Goal: Information Seeking & Learning: Learn about a topic

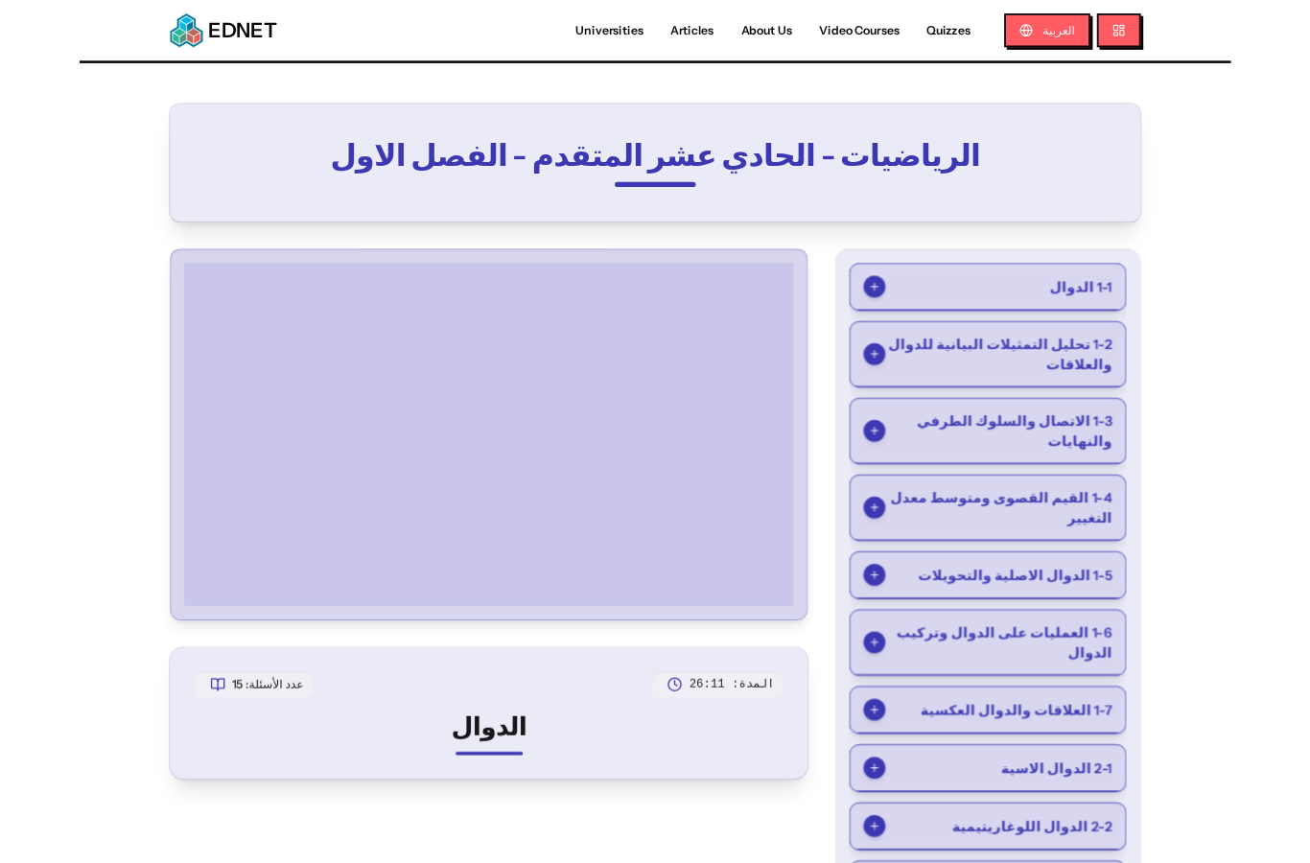
scroll to position [119, 0]
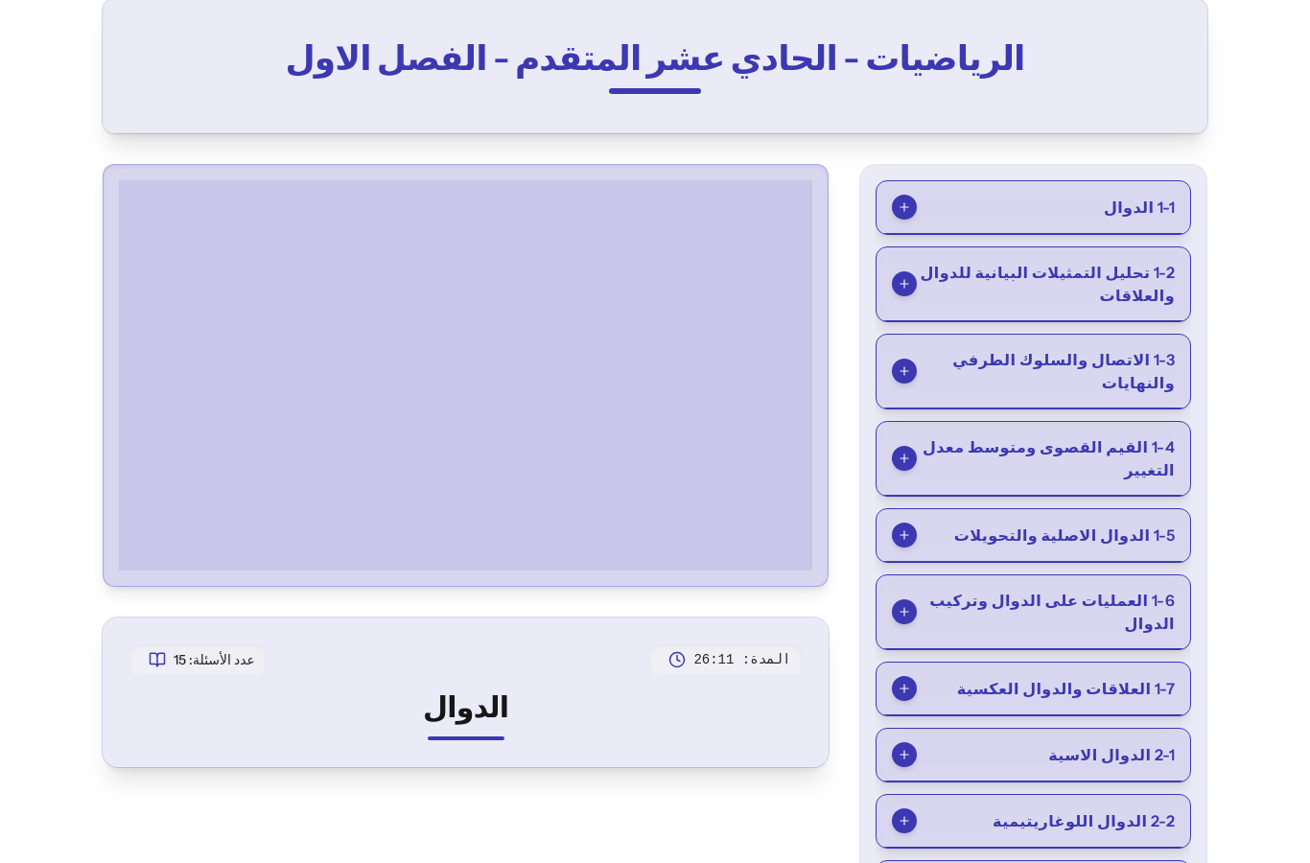
click at [1145, 589] on span "1-6 العمليات على الدوال وتركيب الدوال" at bounding box center [1046, 612] width 258 height 46
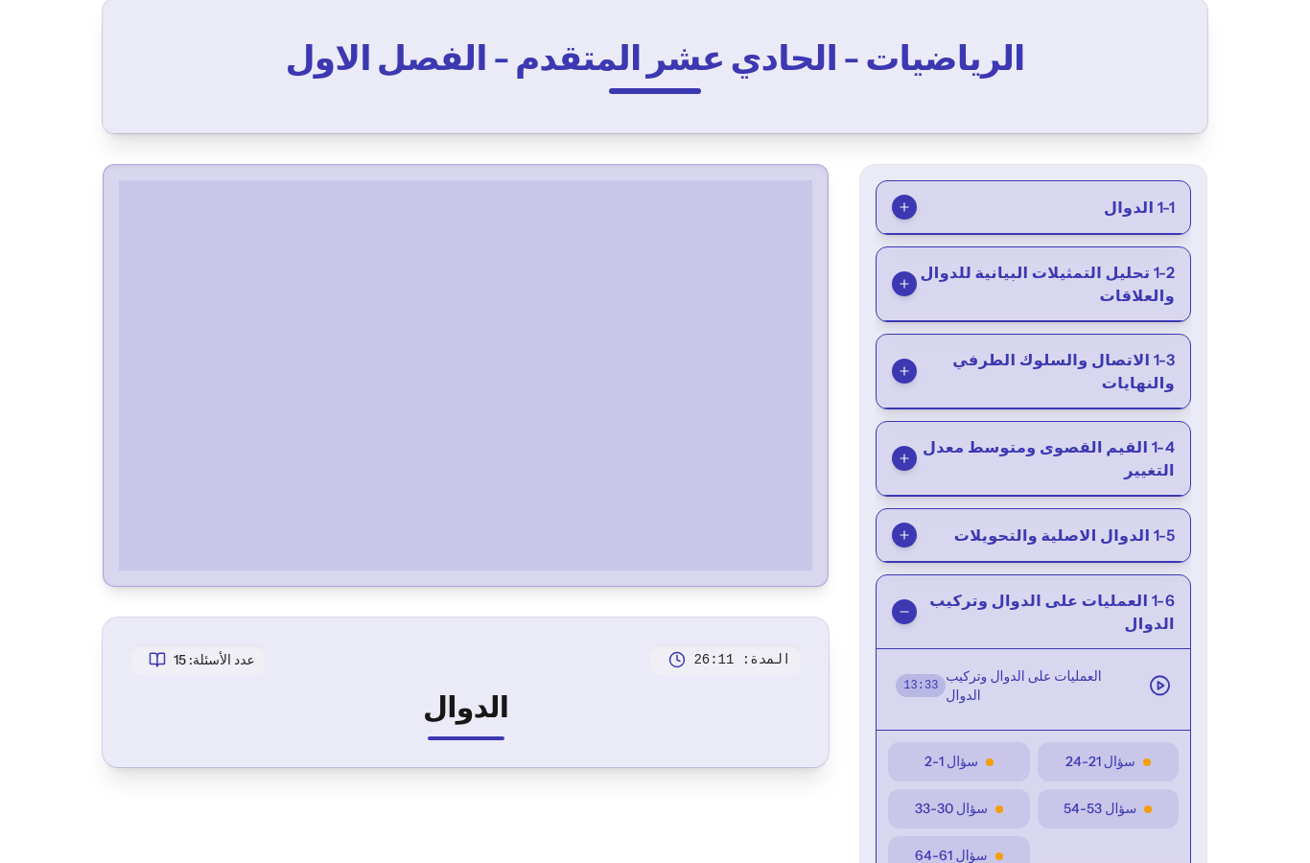
click at [1133, 667] on div "العمليات على الدوال وتركيب الدوال" at bounding box center [1058, 686] width 225 height 38
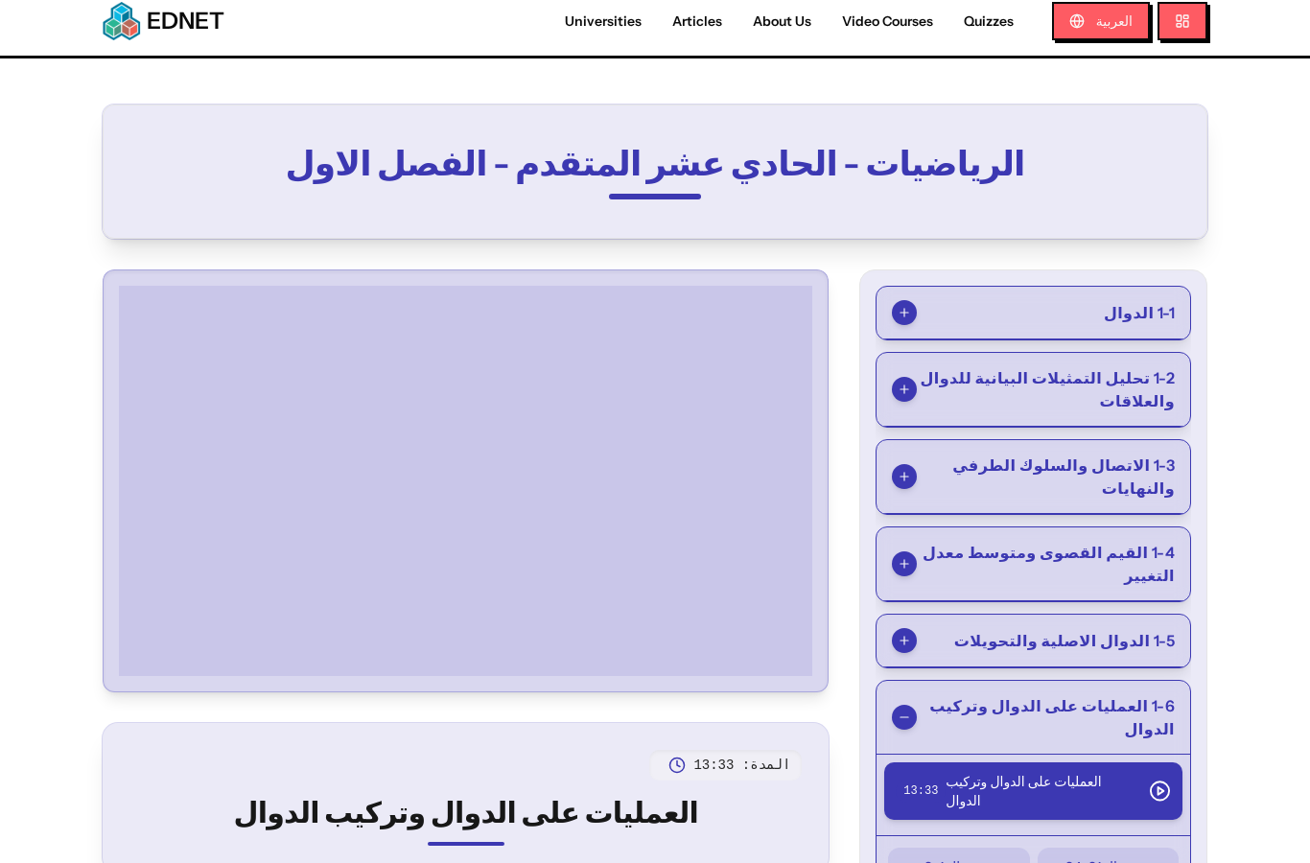
scroll to position [0, 0]
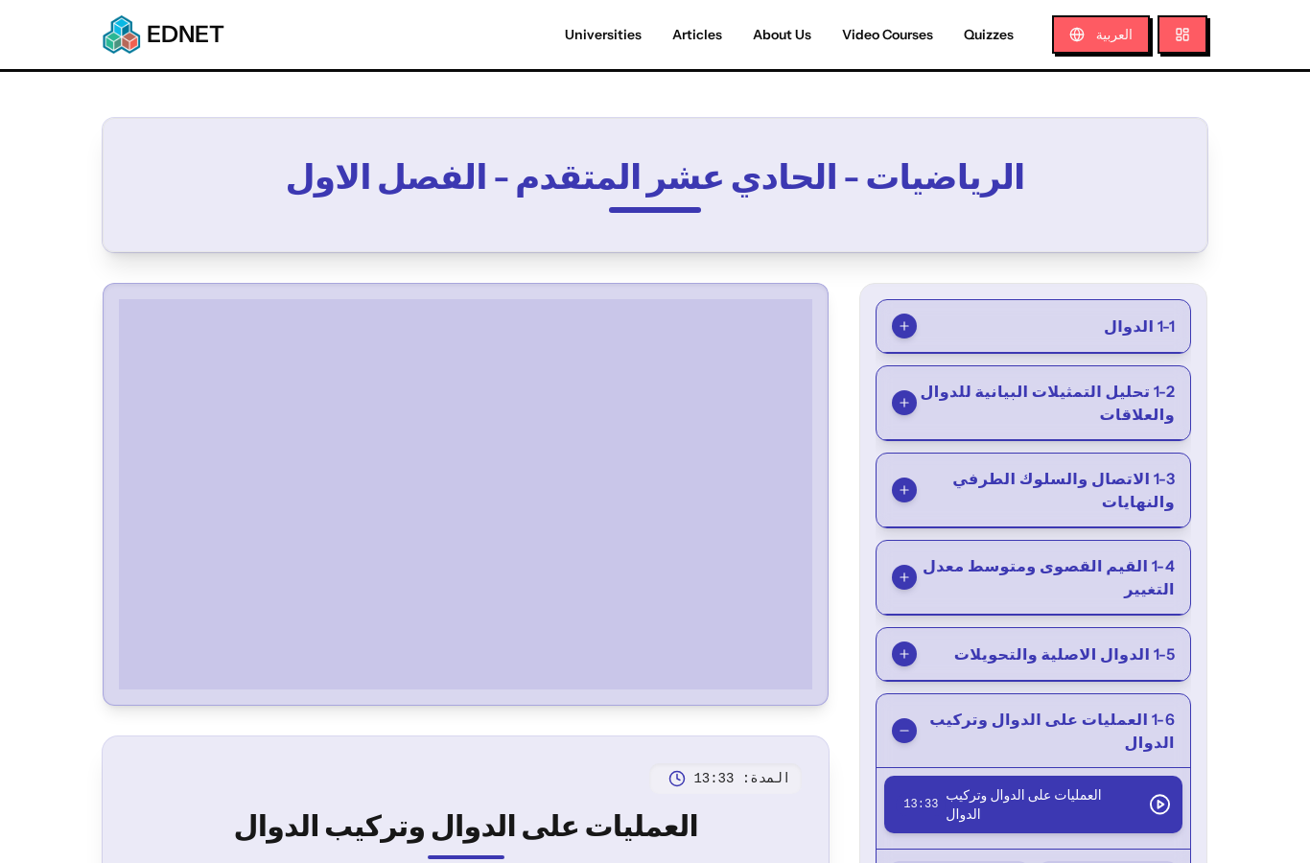
click at [1112, 785] on span "العمليات على الدوال وتركيب الدوال" at bounding box center [1039, 804] width 187 height 38
click at [1136, 776] on button "العمليات على الدوال وتركيب الدوال 13 : 33" at bounding box center [1033, 805] width 298 height 58
click at [1141, 713] on span "1-6 العمليات على الدوال وتركيب الدوال" at bounding box center [1046, 731] width 258 height 46
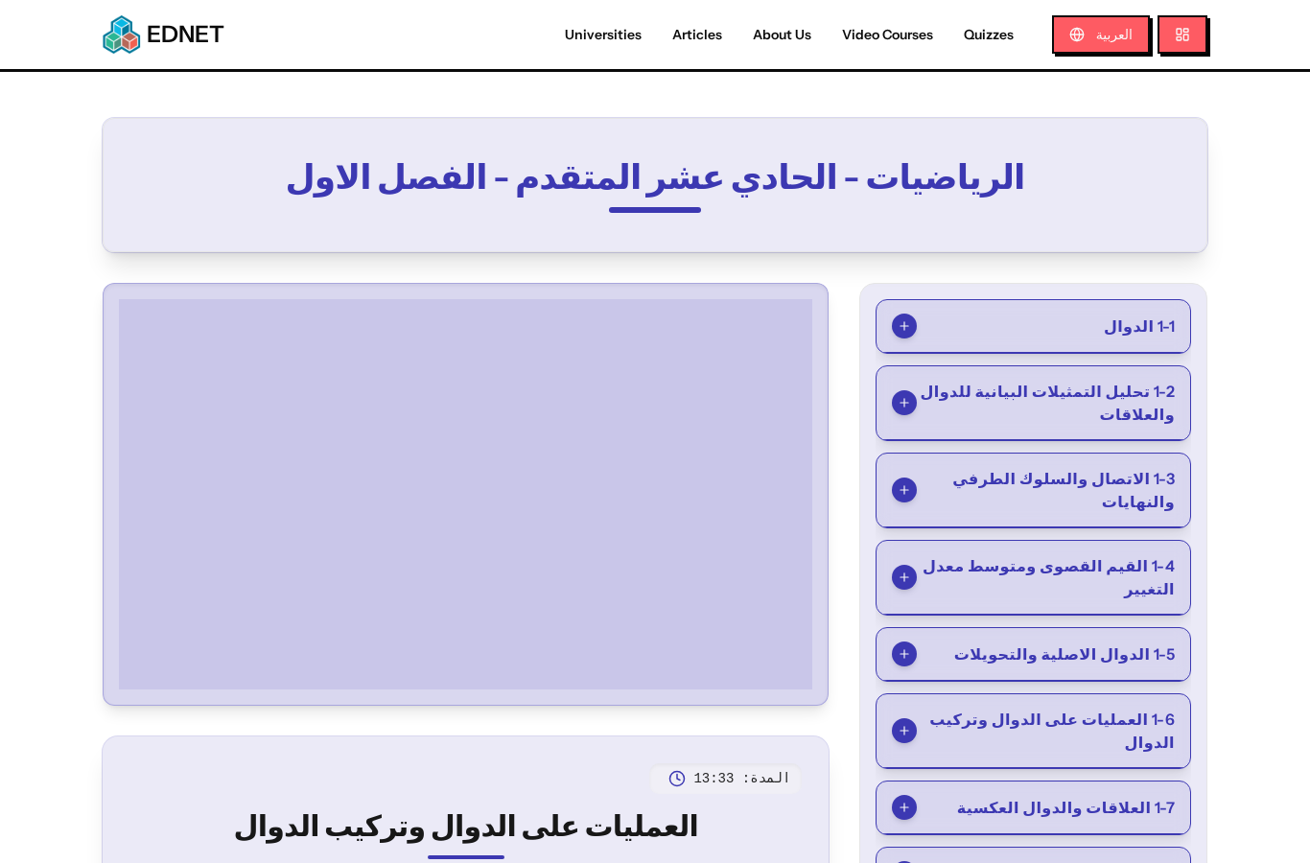
click at [1128, 711] on span "1-6 العمليات على الدوال وتركيب الدوال" at bounding box center [1046, 731] width 258 height 46
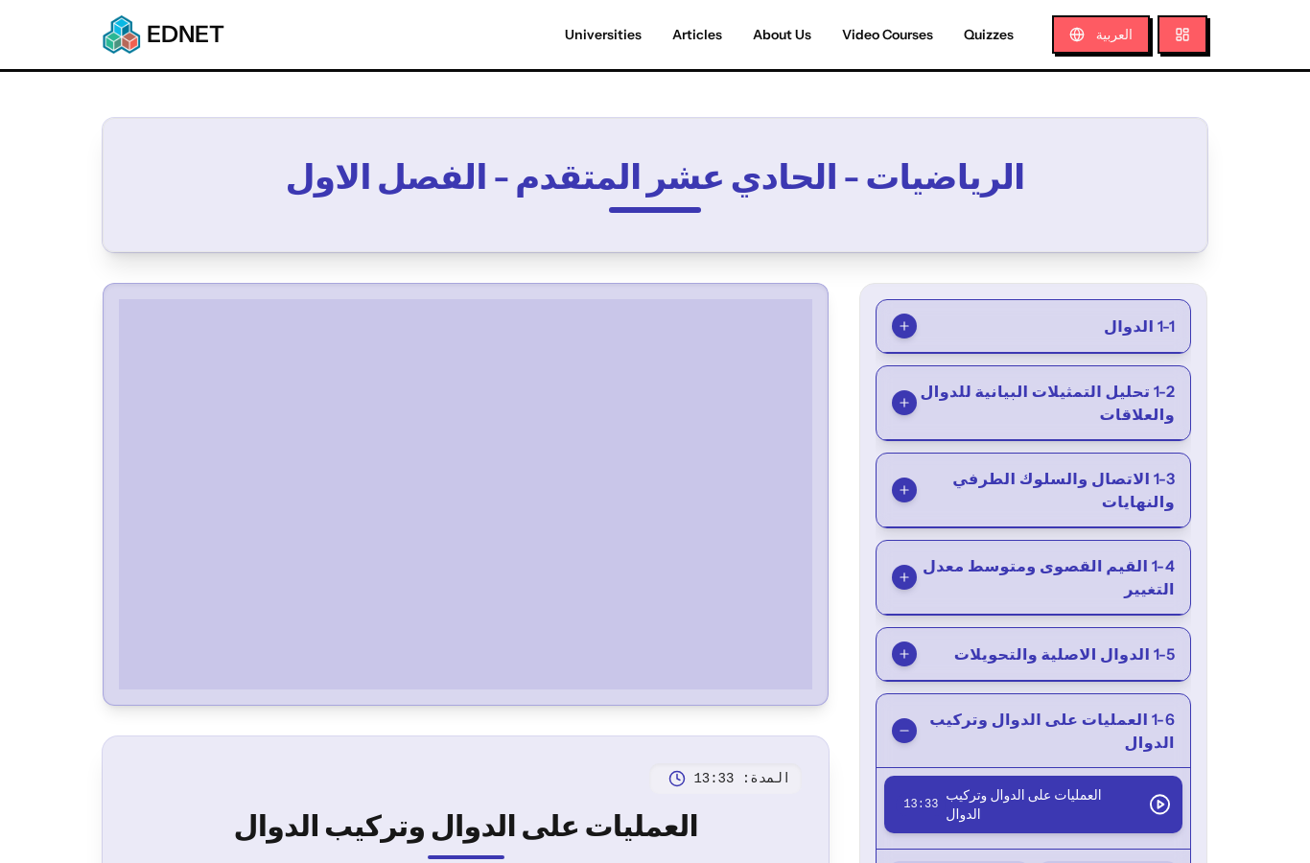
click at [1149, 793] on icon at bounding box center [1160, 804] width 22 height 23
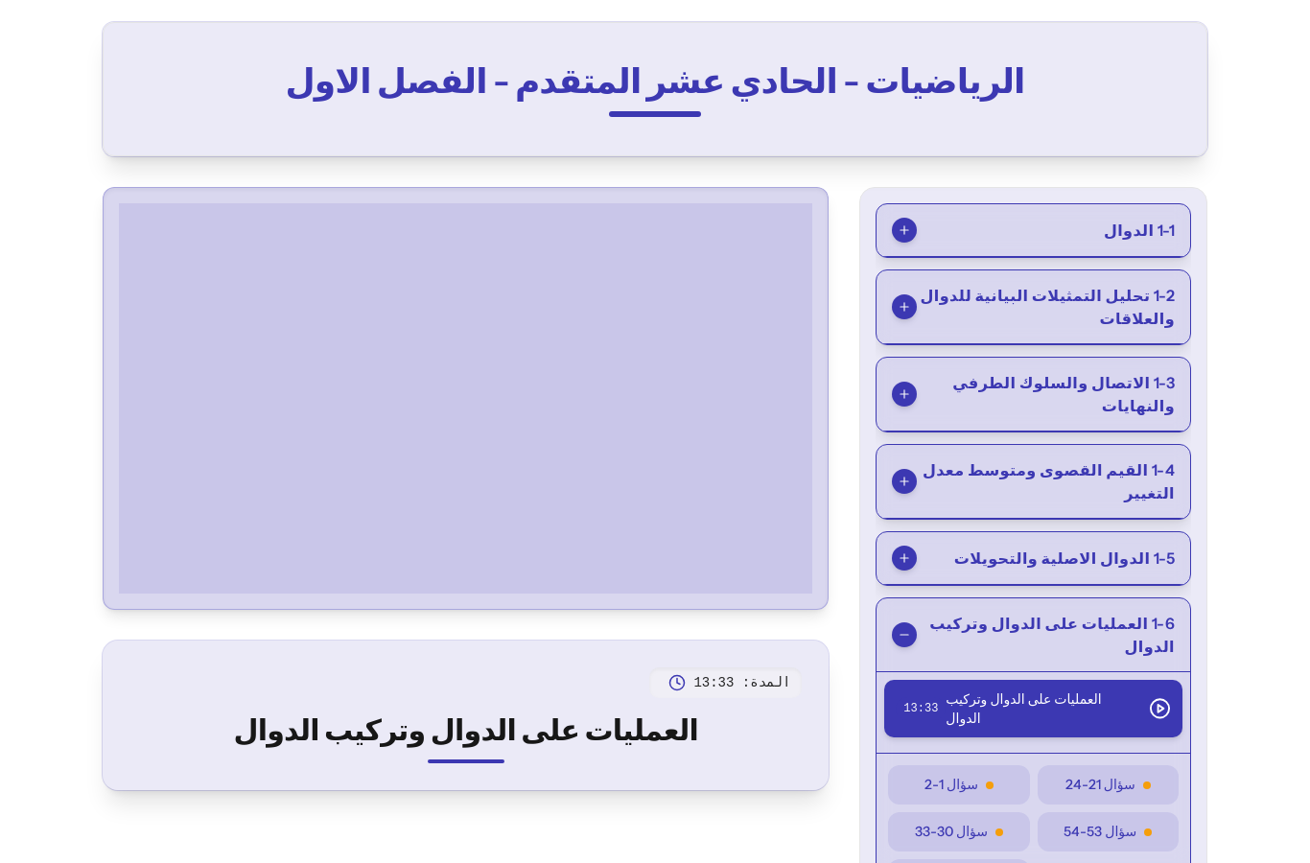
click at [1133, 775] on span "سؤال 21-24" at bounding box center [1100, 785] width 70 height 20
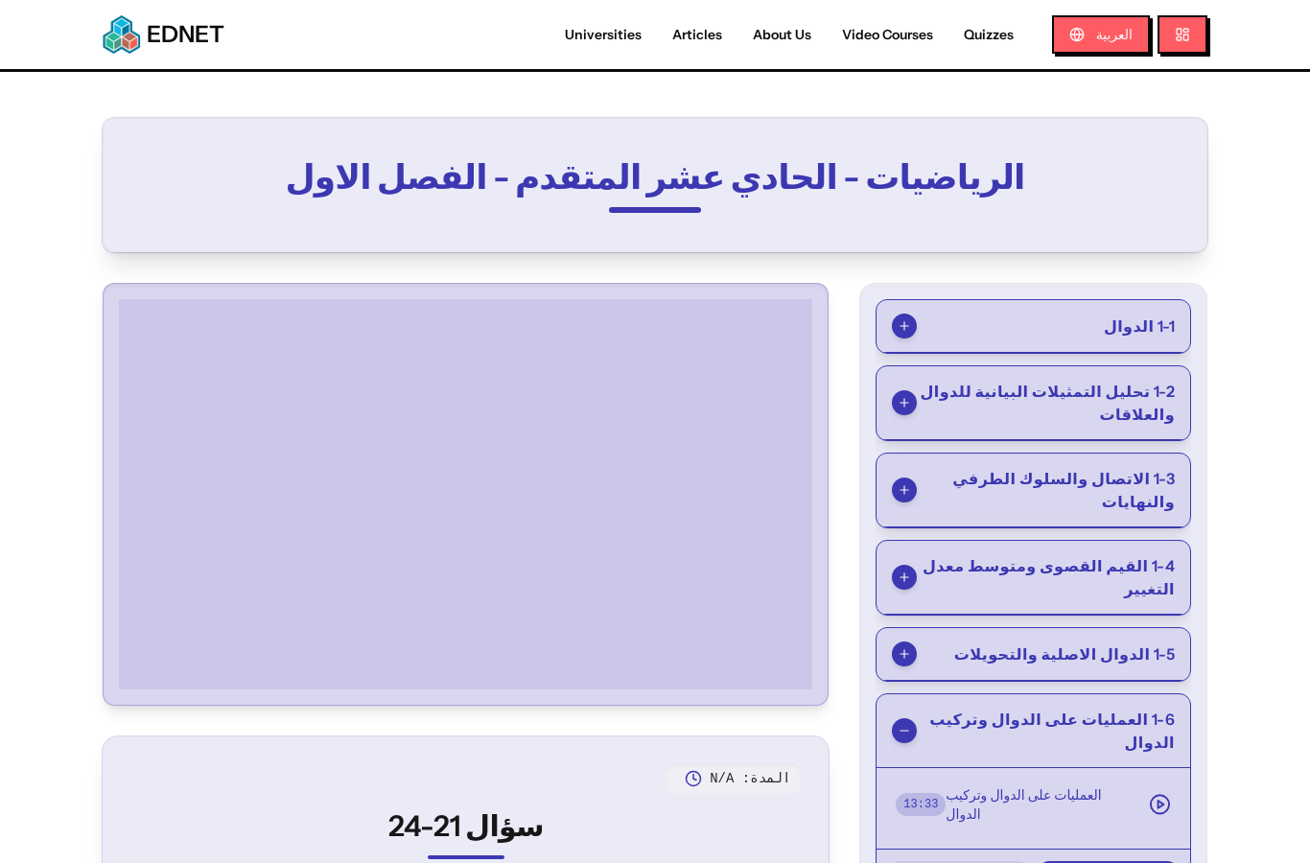
click at [1141, 785] on div "العمليات على الدوال وتركيب الدوال" at bounding box center [1058, 804] width 225 height 38
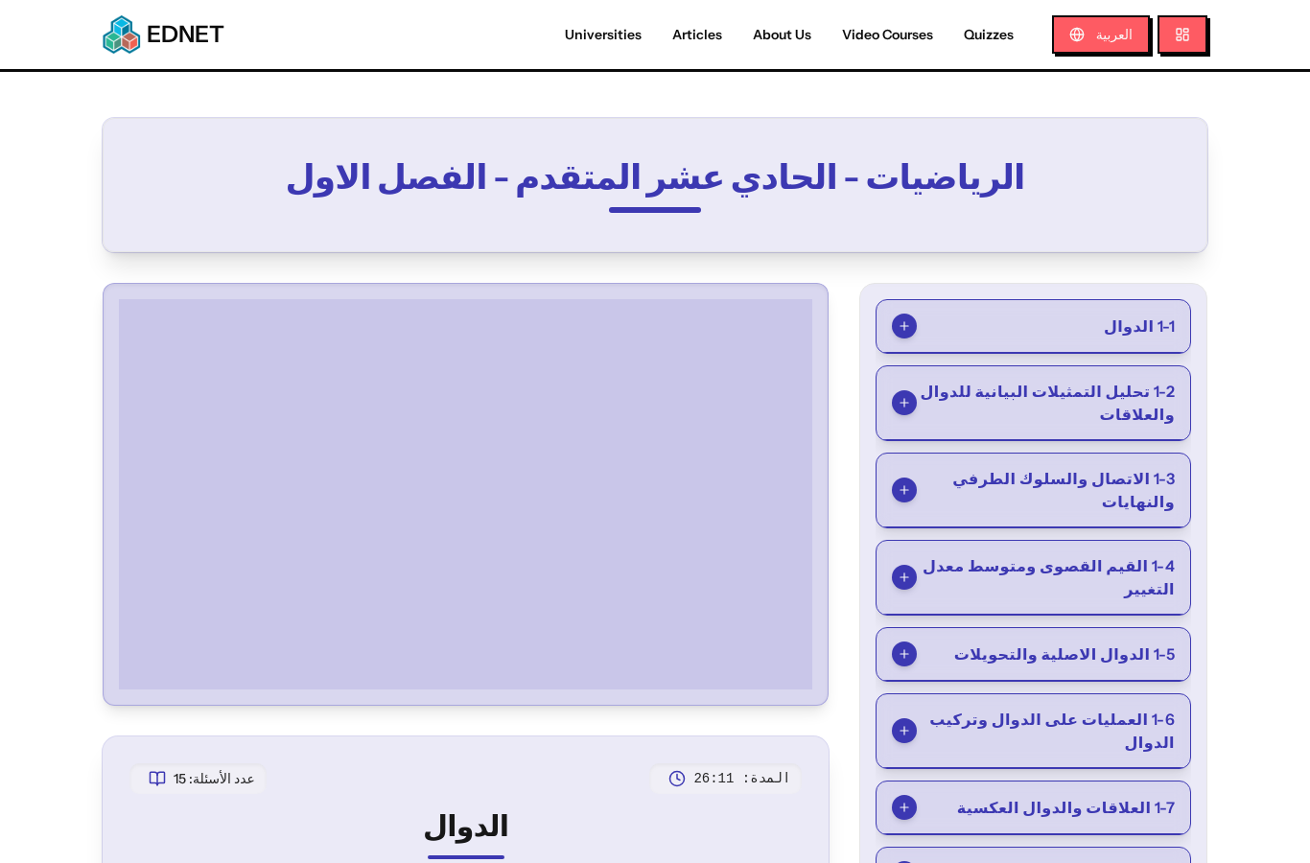
click at [1131, 326] on span "1-1 الدوال" at bounding box center [1139, 326] width 71 height 23
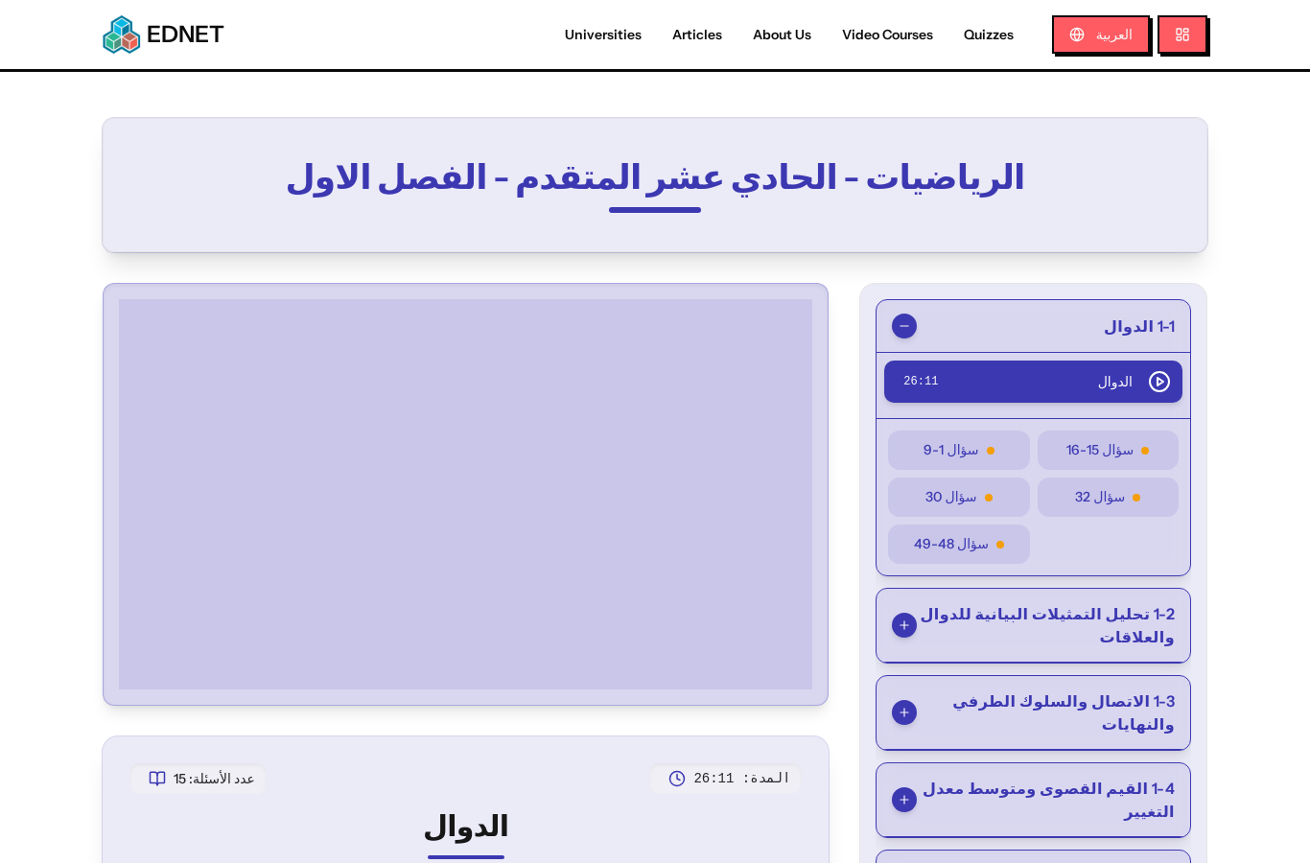
click at [1135, 364] on button "الدوال 26 : 11" at bounding box center [1033, 382] width 298 height 42
click at [1135, 363] on button "الدوال 26 : 11" at bounding box center [1033, 382] width 298 height 42
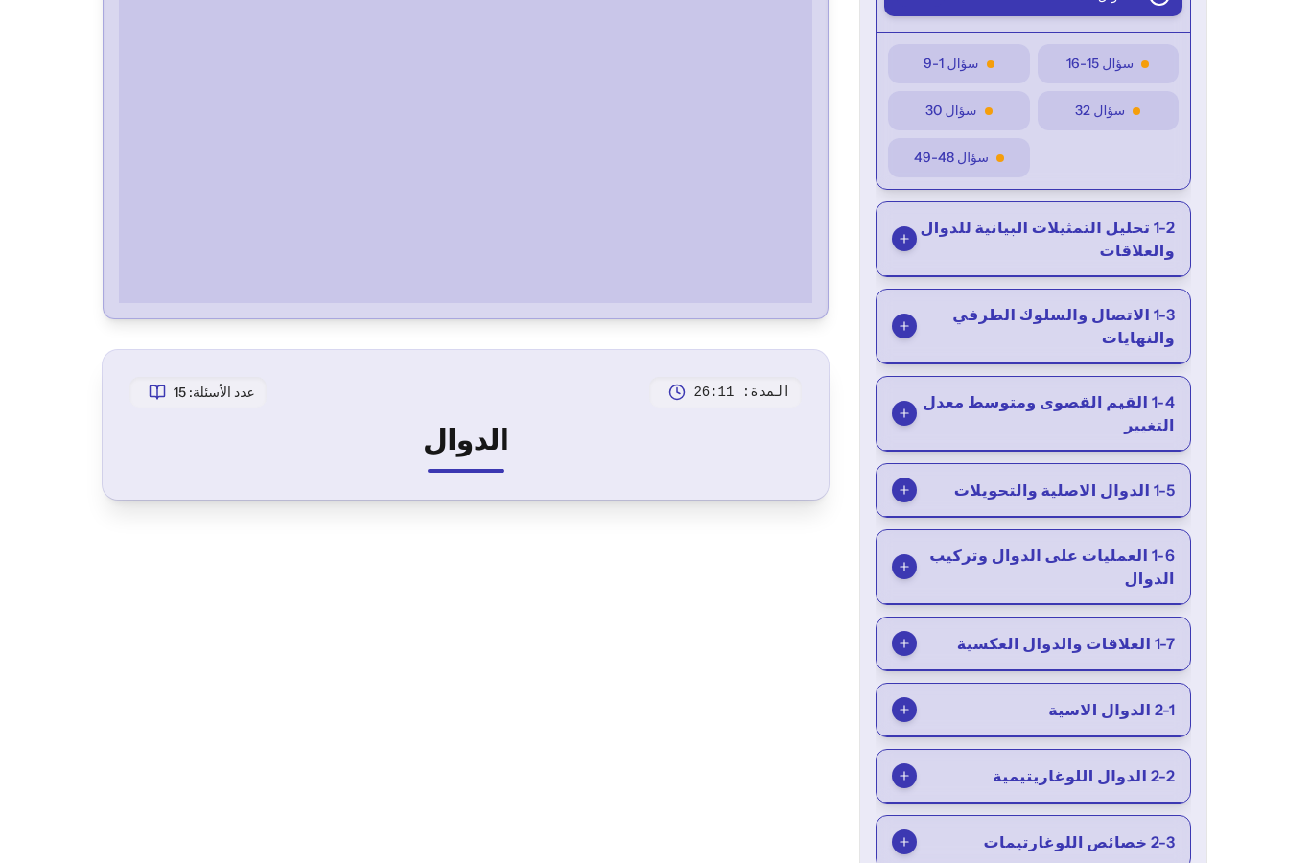
scroll to position [119, 0]
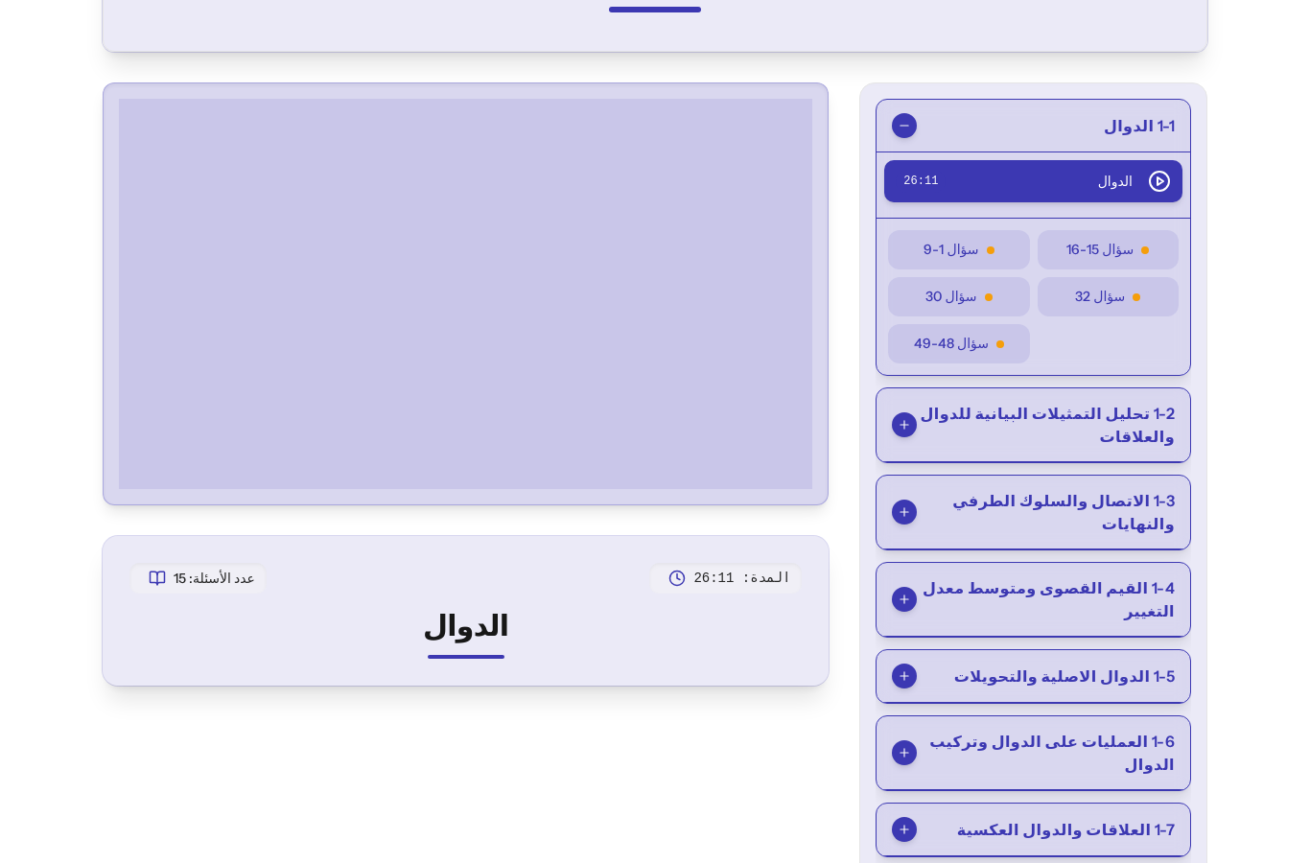
scroll to position [119, 0]
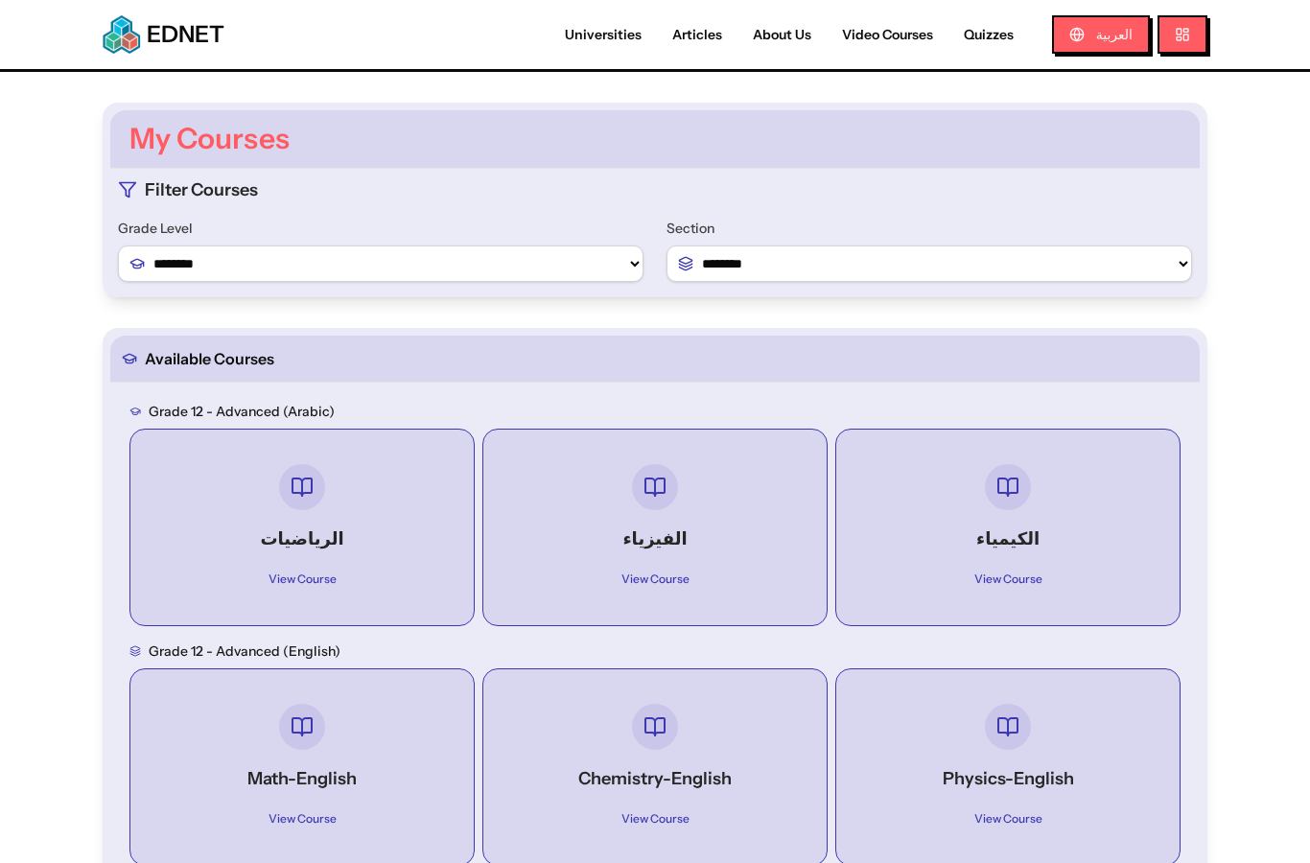
select select "*"
click at [563, 283] on div "**********" at bounding box center [655, 200] width 1105 height 195
click at [563, 282] on div "**********" at bounding box center [655, 200] width 1105 height 195
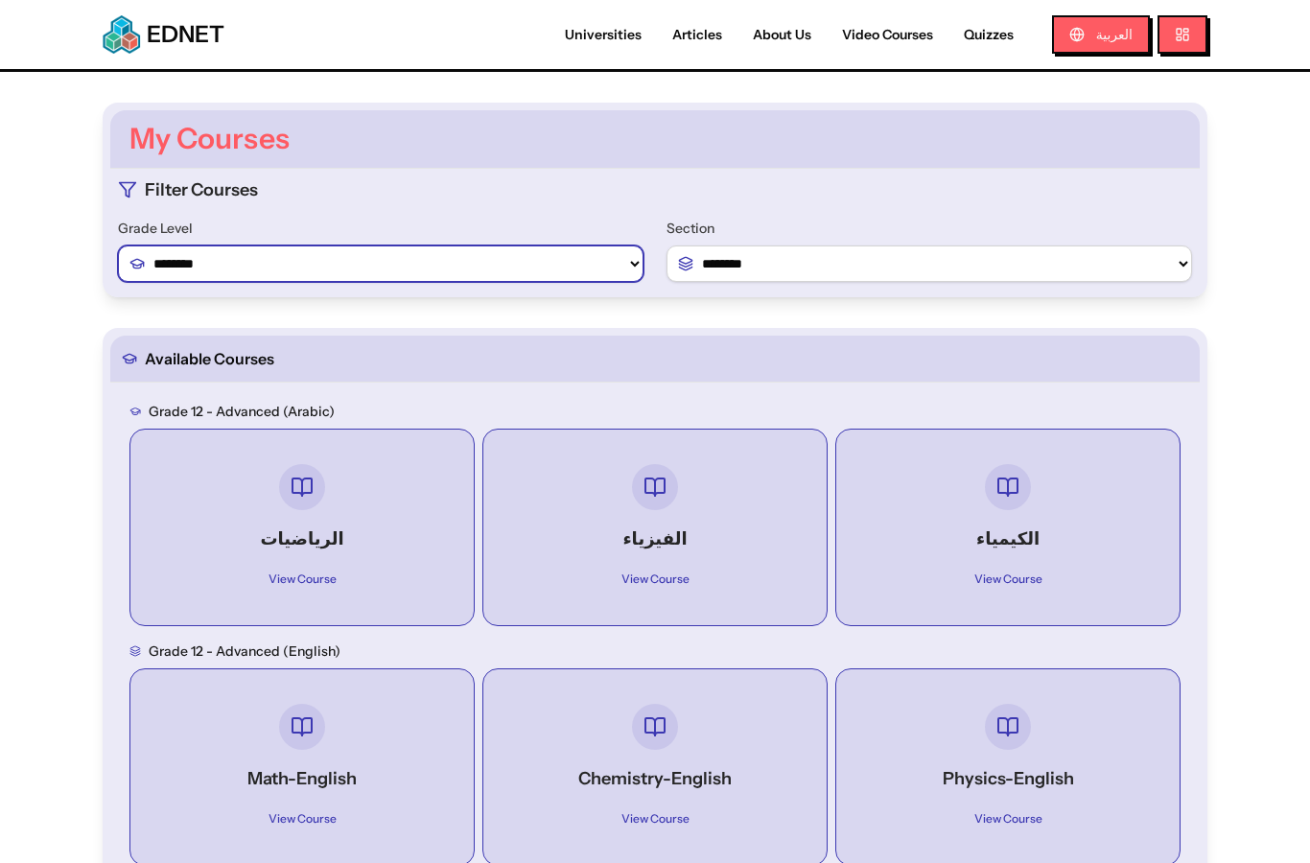
click at [558, 267] on select "******** ******** ********" at bounding box center [381, 264] width 526 height 36
select select "*"
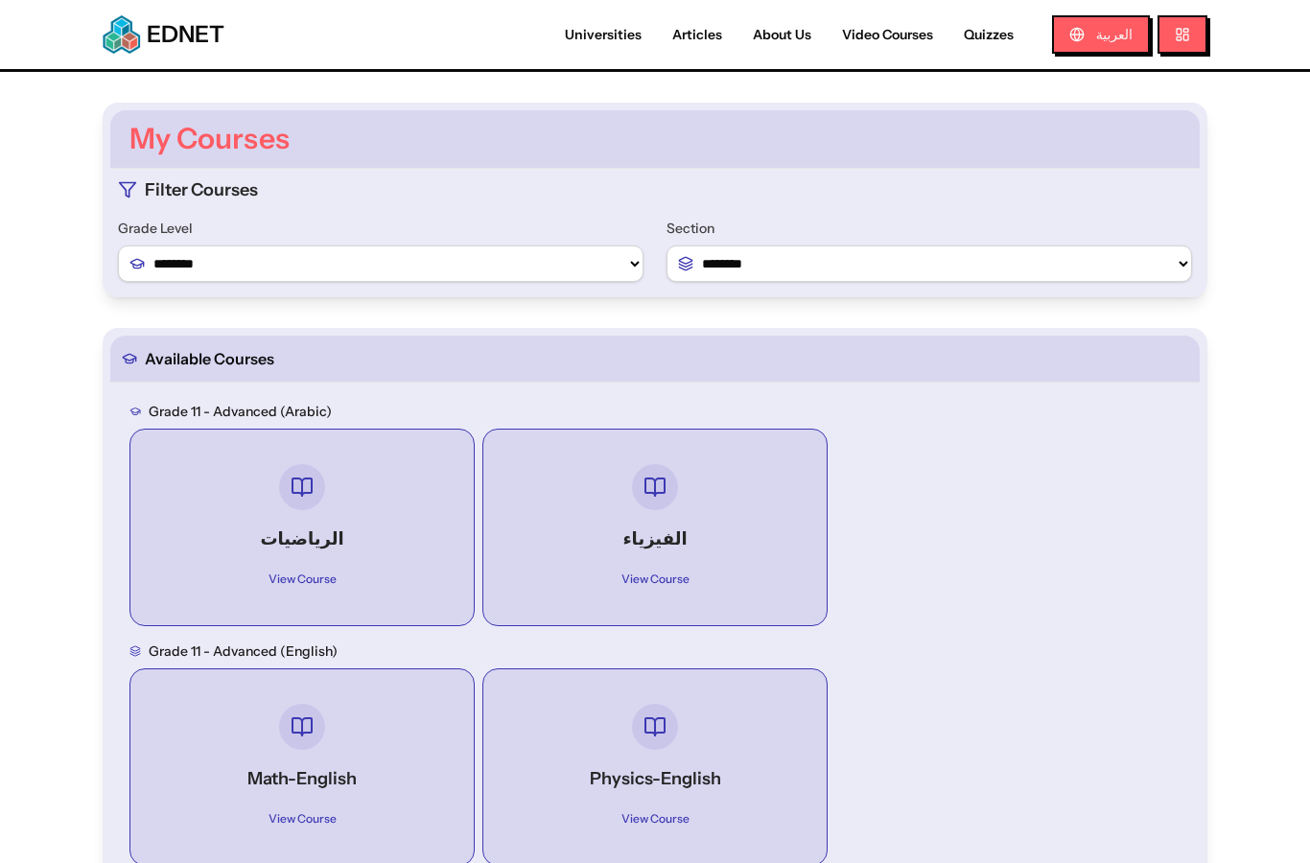
click at [410, 509] on div "الرياضيات View Course" at bounding box center [302, 527] width 313 height 165
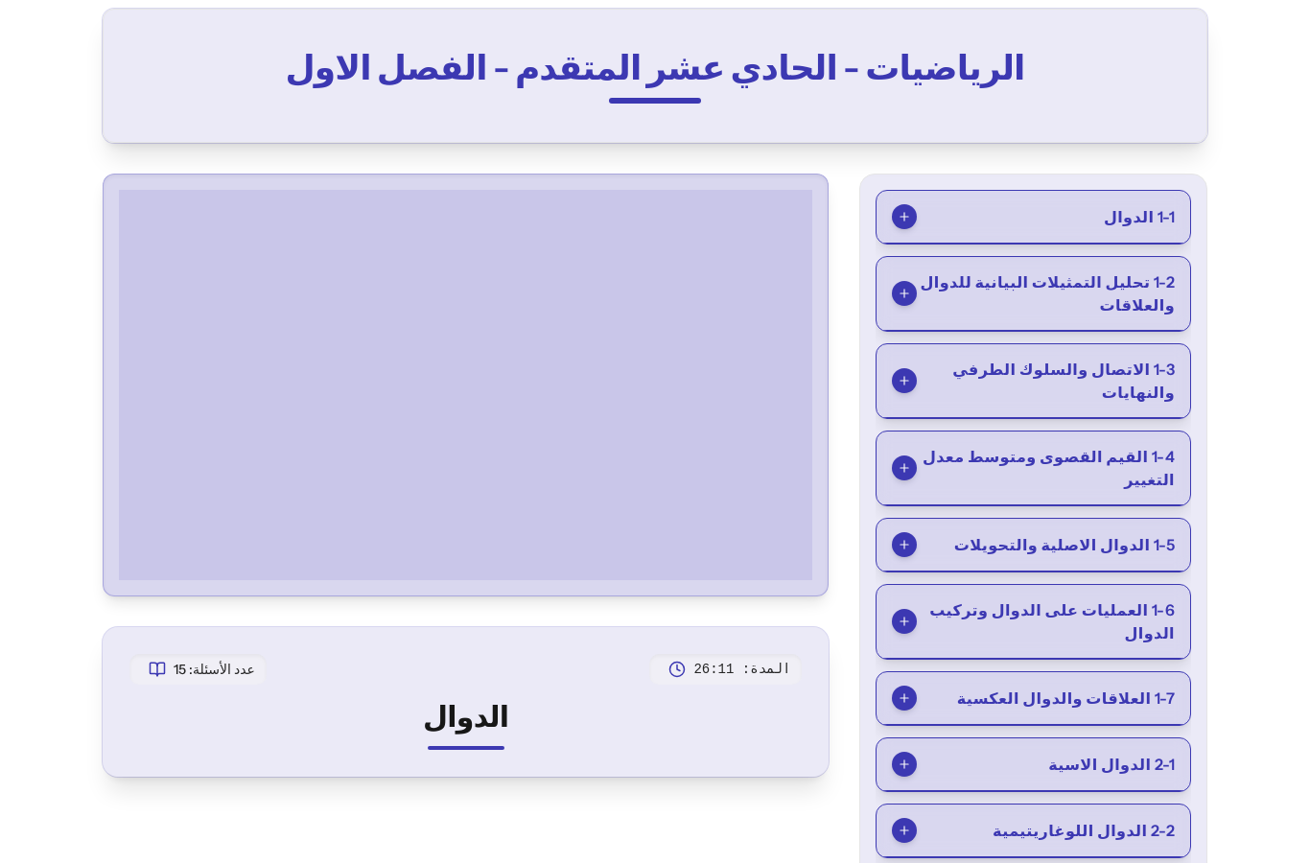
click at [1145, 599] on span "1-6 العمليات على الدوال وتركيب الدوال" at bounding box center [1046, 622] width 258 height 46
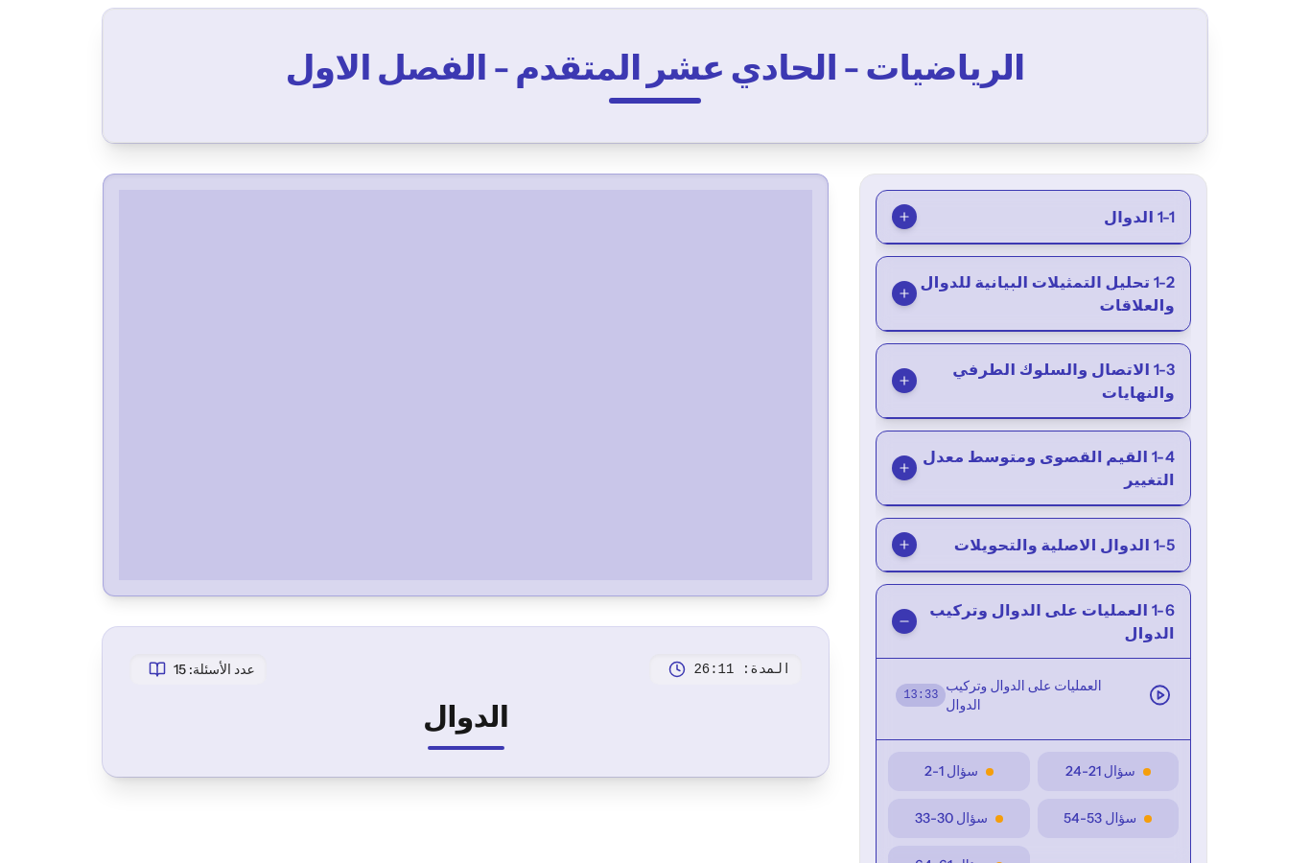
click at [1121, 676] on span "العمليات على الدوال وتركيب الدوال" at bounding box center [1039, 695] width 187 height 38
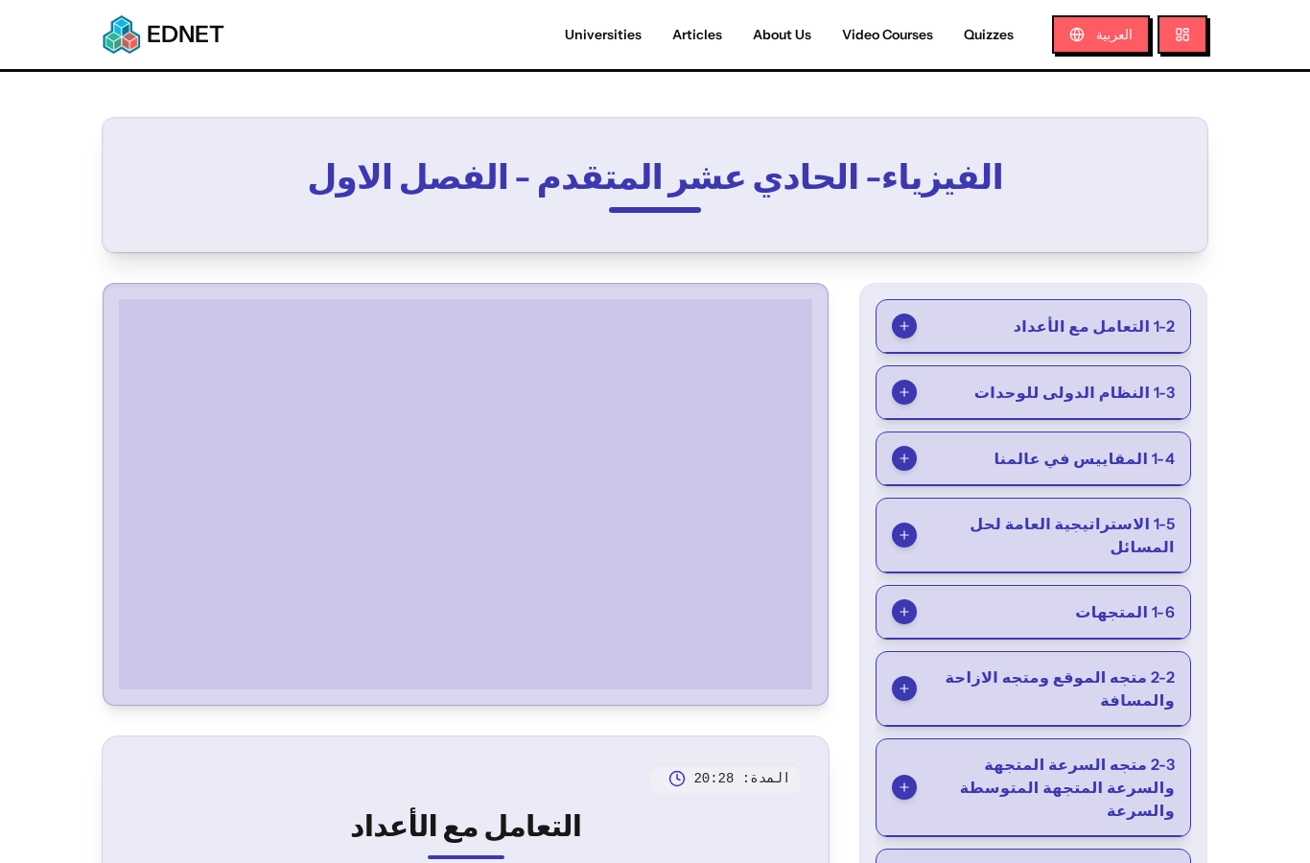
click at [860, 34] on link "Video Courses" at bounding box center [888, 35] width 122 height 20
select select "*"
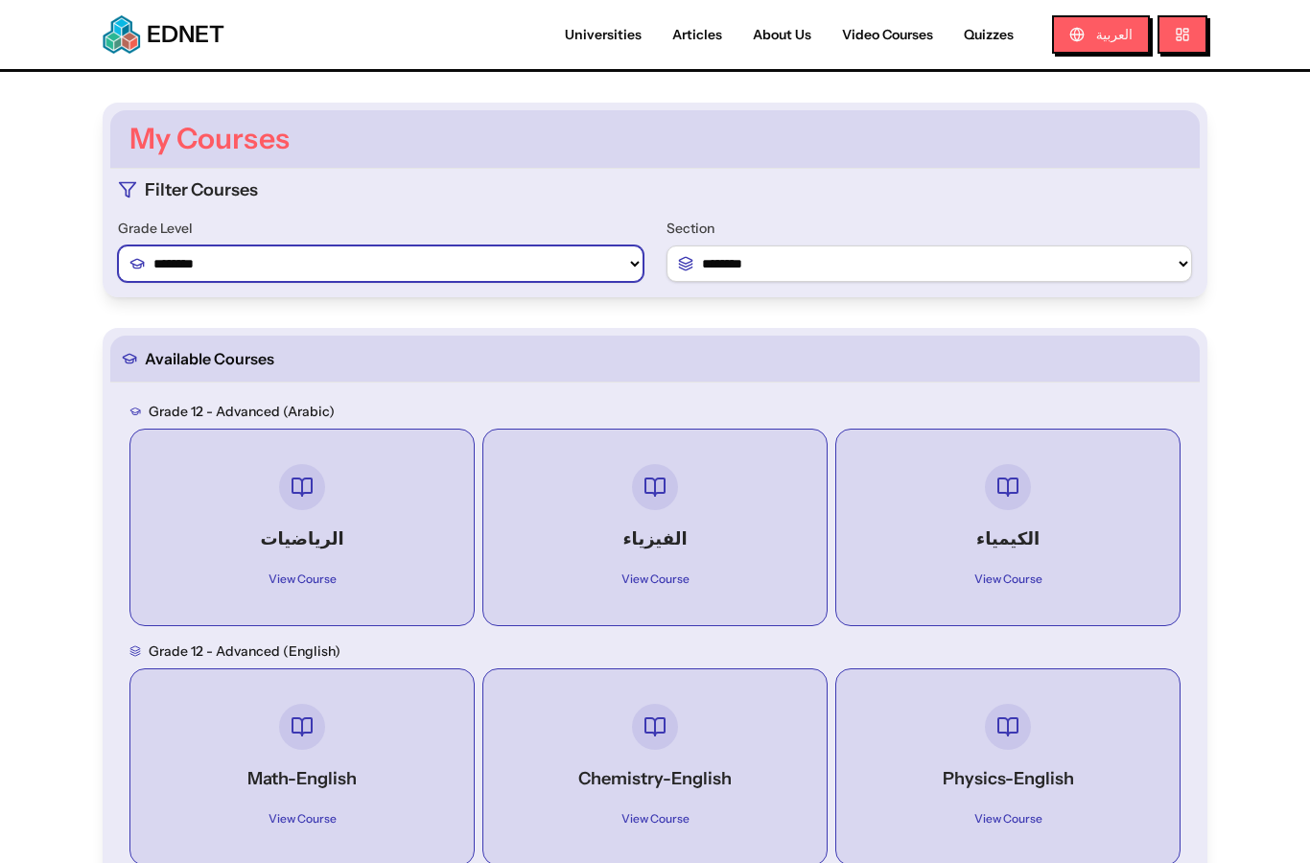
click at [476, 267] on select "******** ******** ********" at bounding box center [381, 264] width 526 height 36
select select "*"
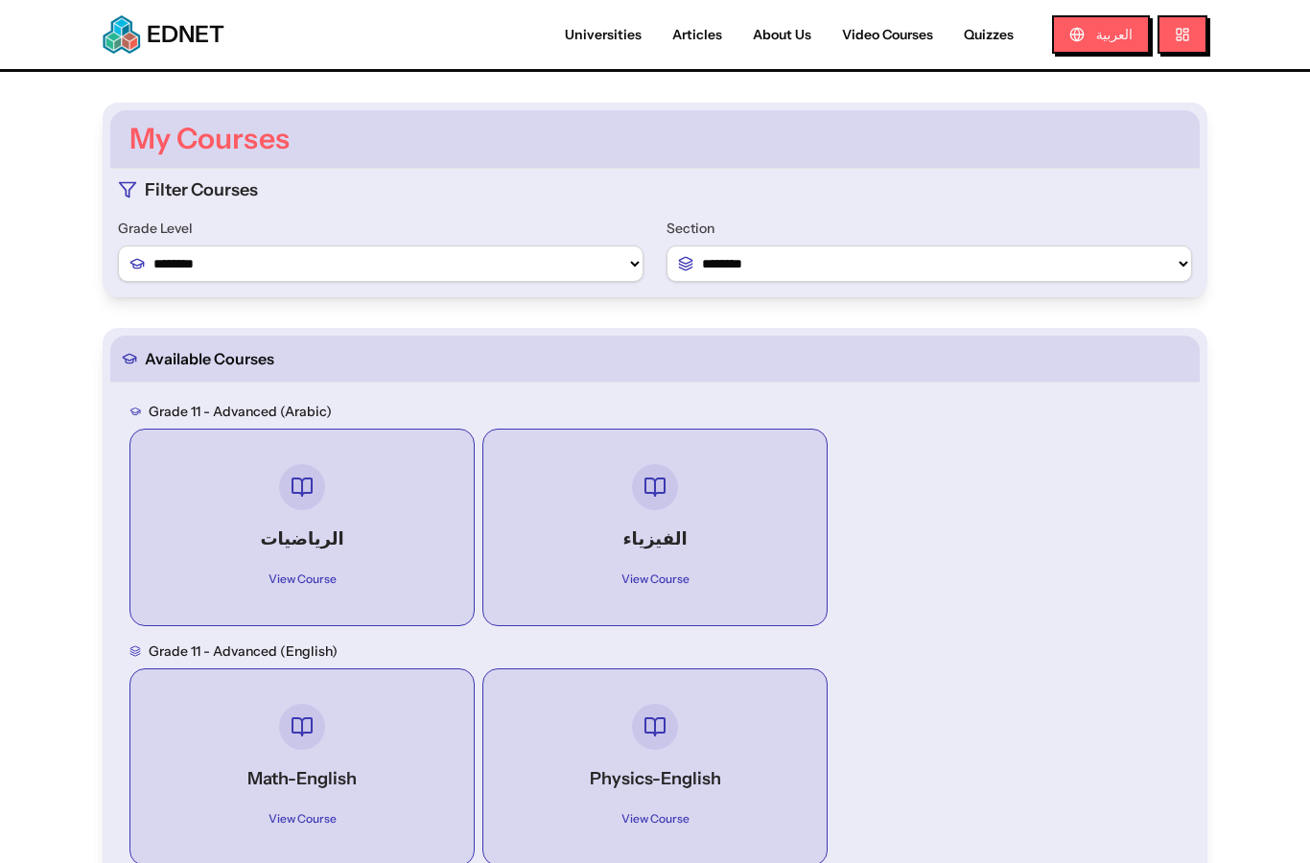
click at [400, 526] on h4 "الرياضيات" at bounding box center [302, 539] width 274 height 27
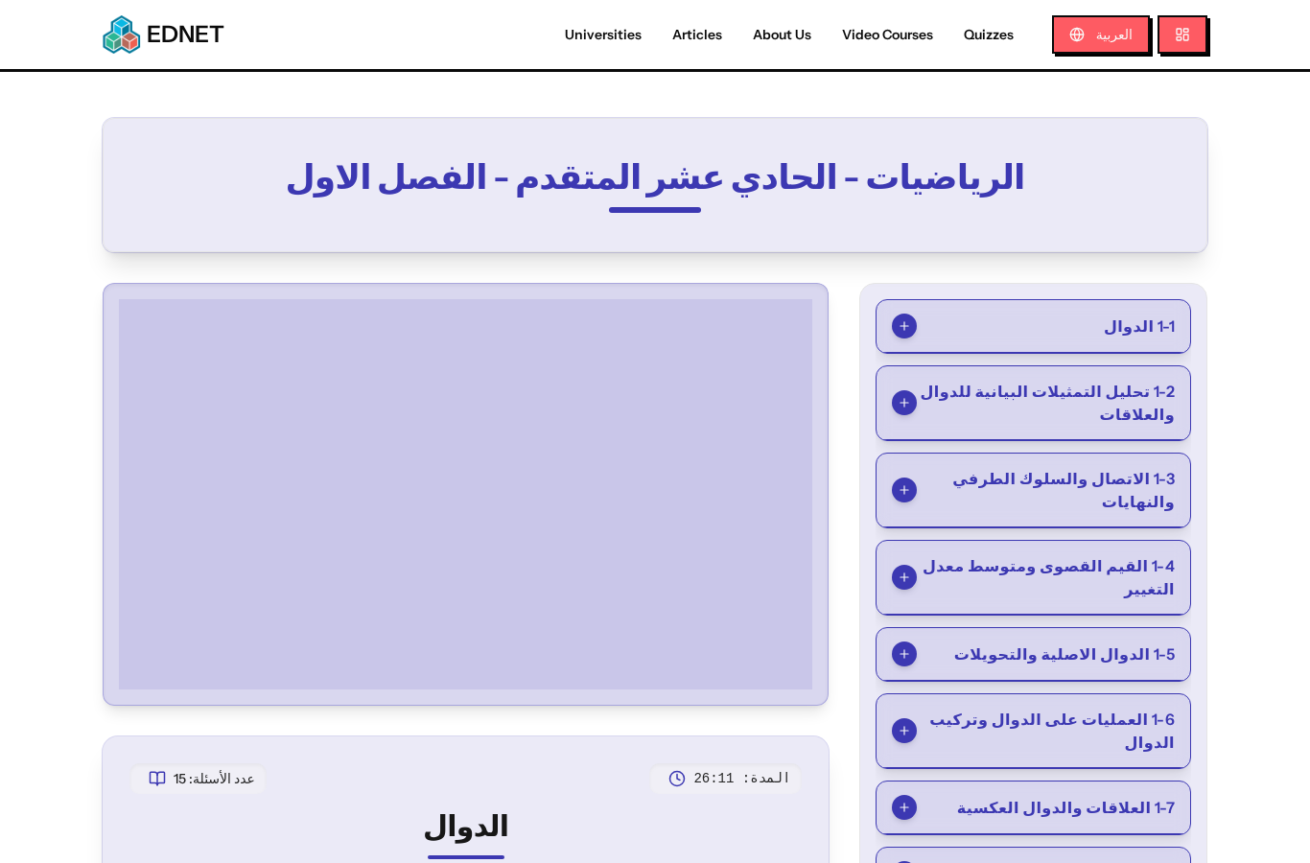
click at [1169, 379] on button "1-2 تحليل التمثيلات البيانية للدوال والعلاقات" at bounding box center [1034, 403] width 314 height 74
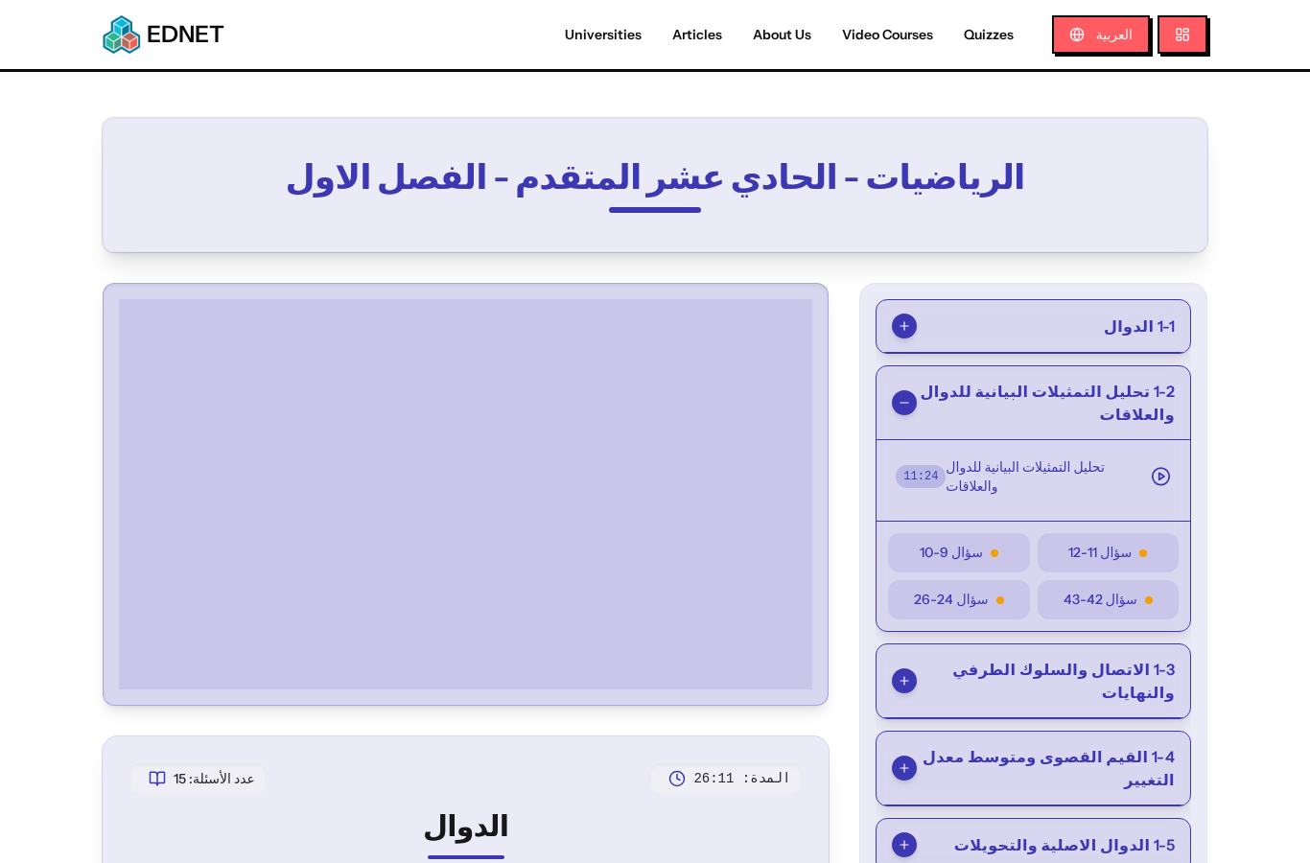
click at [1100, 461] on span "تحليل التمثيلات البيانية للدوال والعلاقات" at bounding box center [1040, 476] width 189 height 38
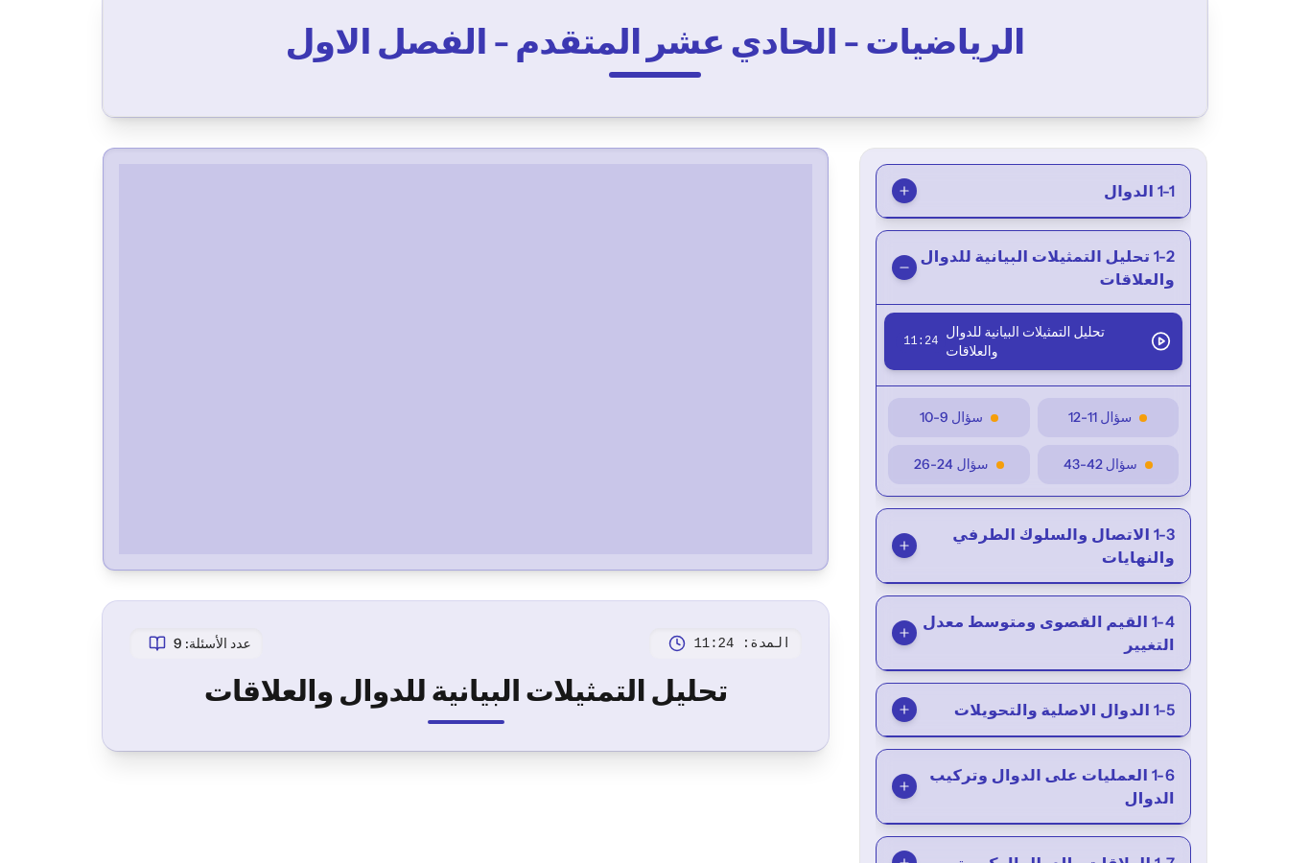
click at [1162, 517] on button "1-3 الاتصال والسلوك الطرفي والنهايات" at bounding box center [1034, 547] width 314 height 74
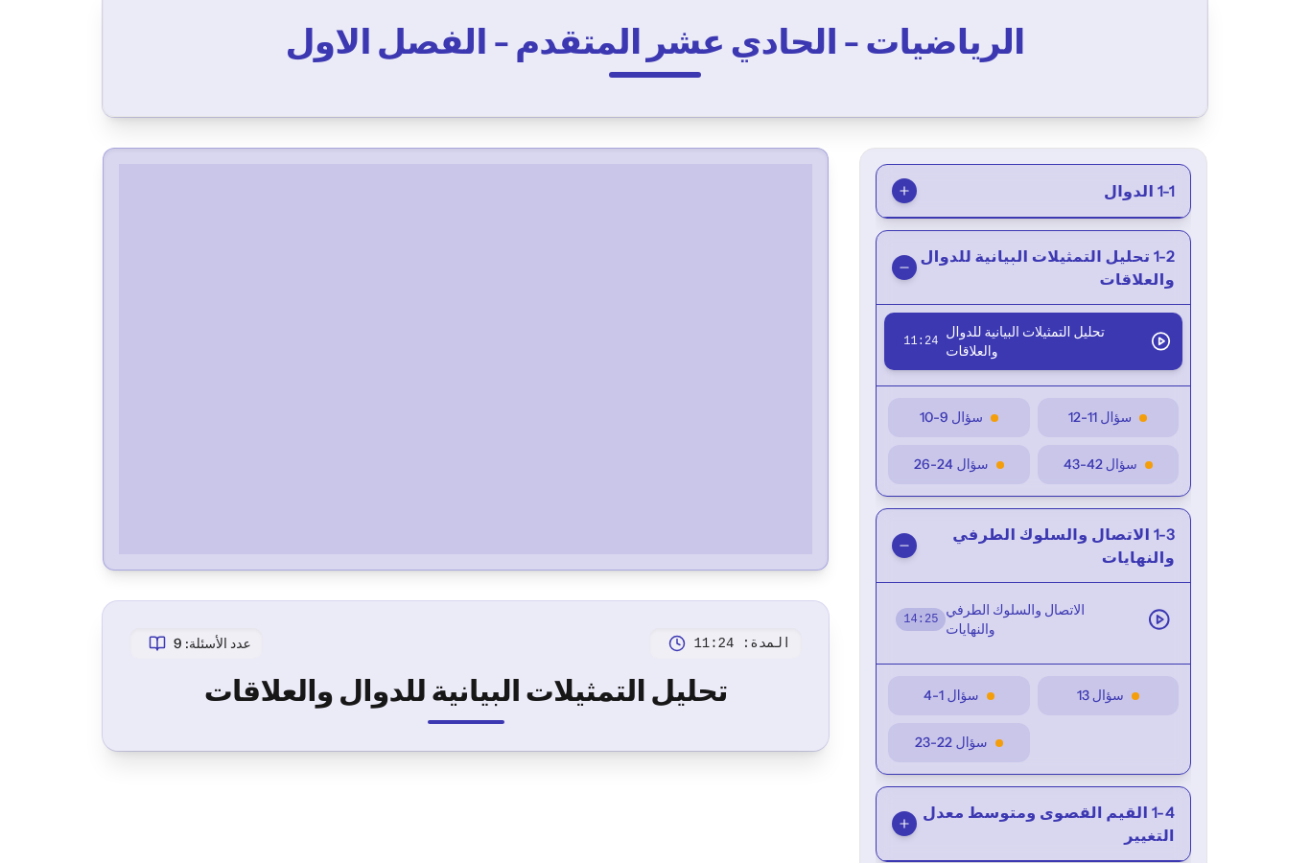
click at [1140, 527] on span "1-3 الاتصال والسلوك الطرفي والنهايات" at bounding box center [1046, 546] width 258 height 46
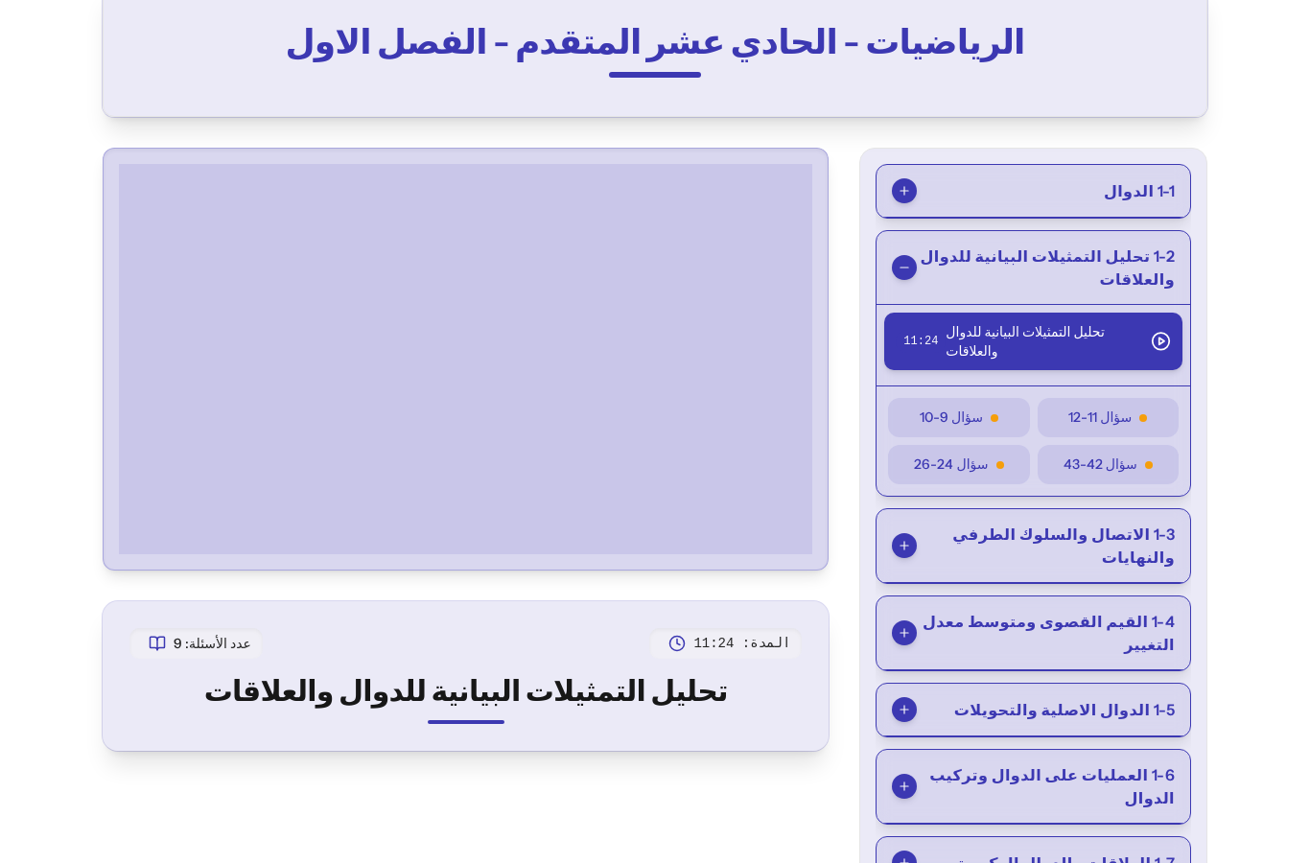
click at [1161, 852] on span "1-7 العلاقات والدوال العكسية" at bounding box center [1066, 863] width 218 height 23
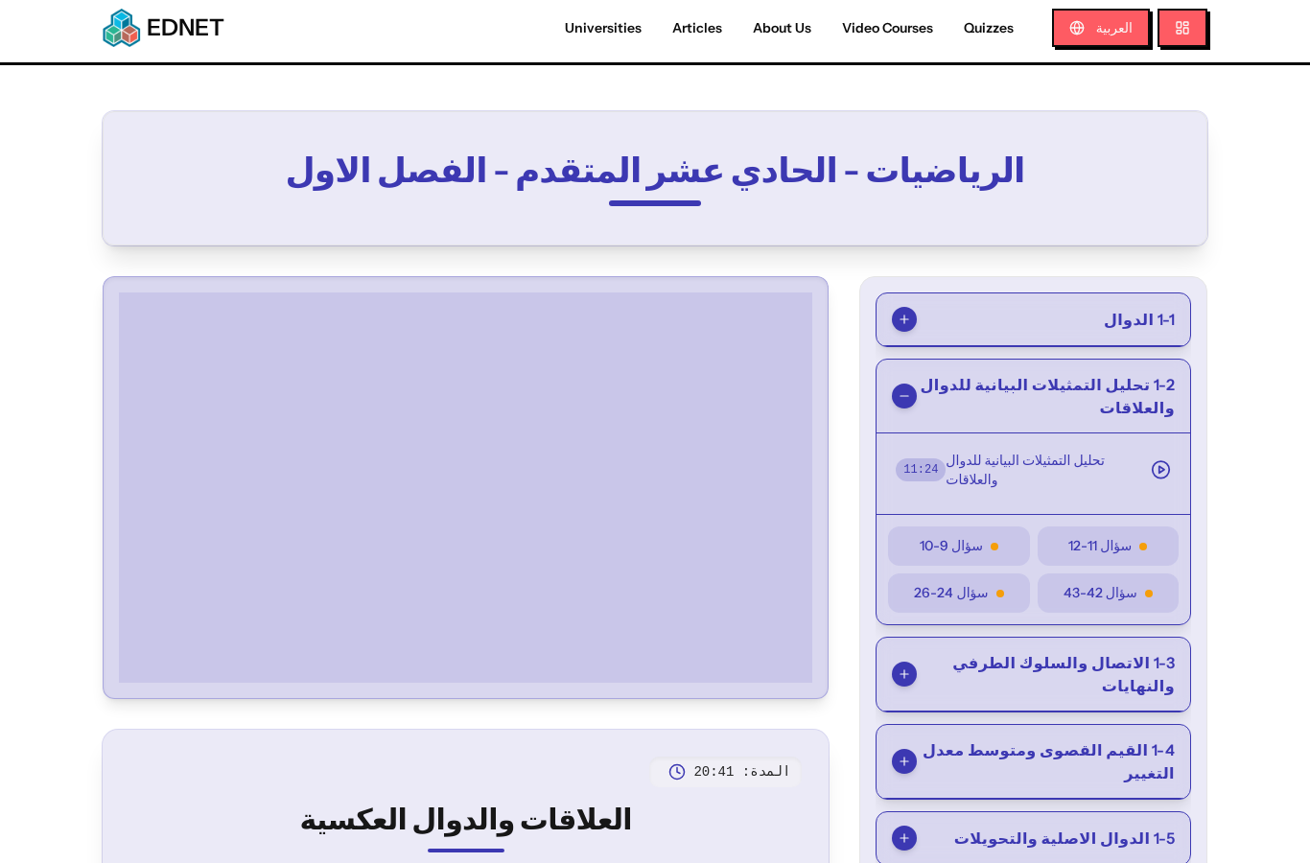
scroll to position [0, 0]
